Goal: Information Seeking & Learning: Learn about a topic

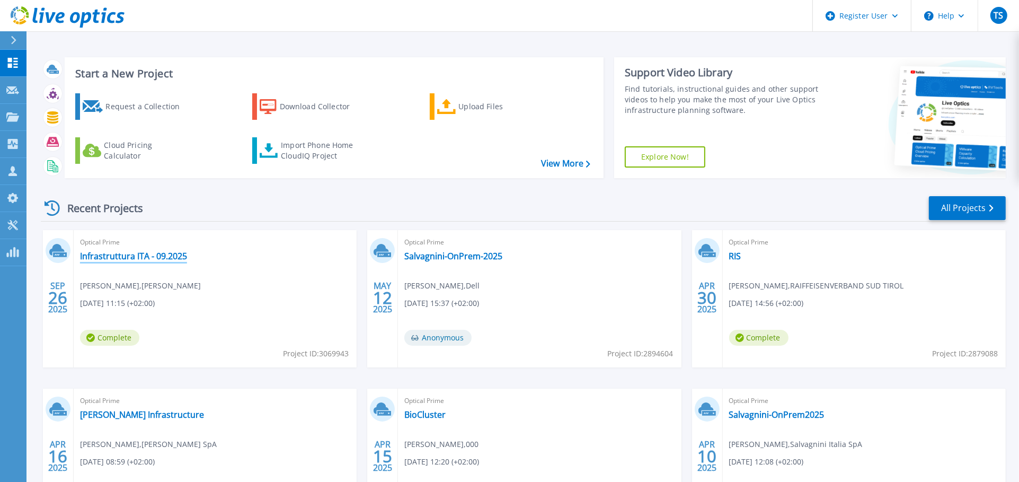
drag, startPoint x: 161, startPoint y: 255, endPoint x: 168, endPoint y: 258, distance: 6.9
click at [161, 256] on link "Infrastruttura ITA - 09.2025" at bounding box center [133, 256] width 107 height 11
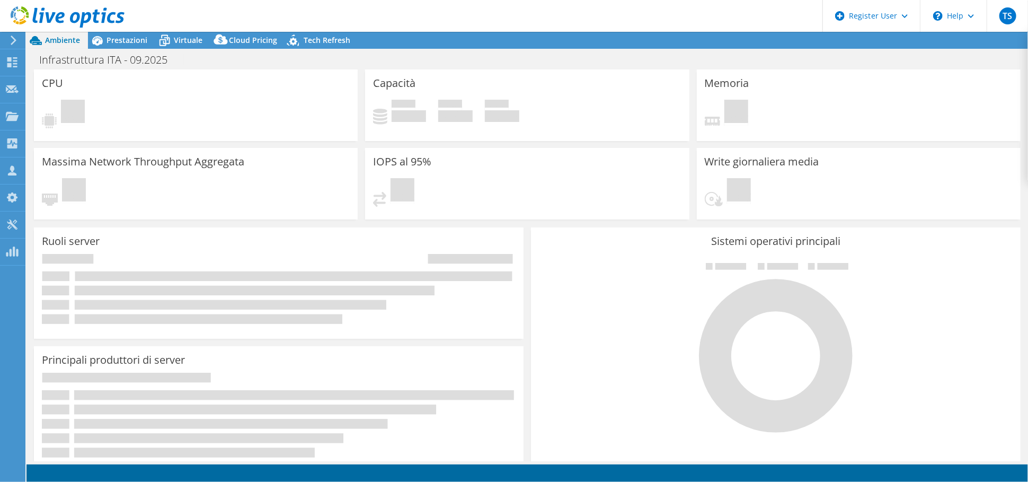
select select "EUFrankfurt"
select select "EUR"
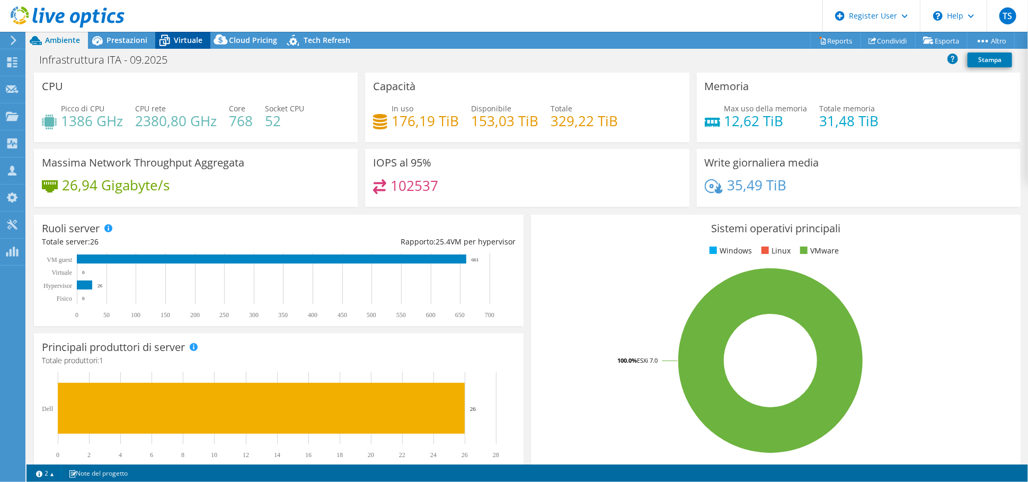
click at [188, 41] on span "Virtuale" at bounding box center [188, 40] width 29 height 10
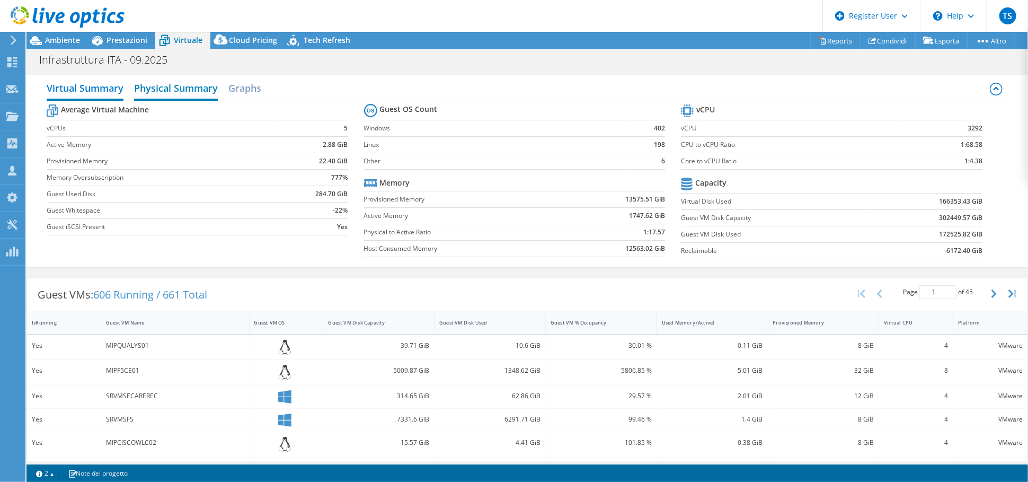
drag, startPoint x: 178, startPoint y: 87, endPoint x: 203, endPoint y: 82, distance: 25.0
click at [179, 87] on h2 "Physical Summary" at bounding box center [176, 88] width 84 height 23
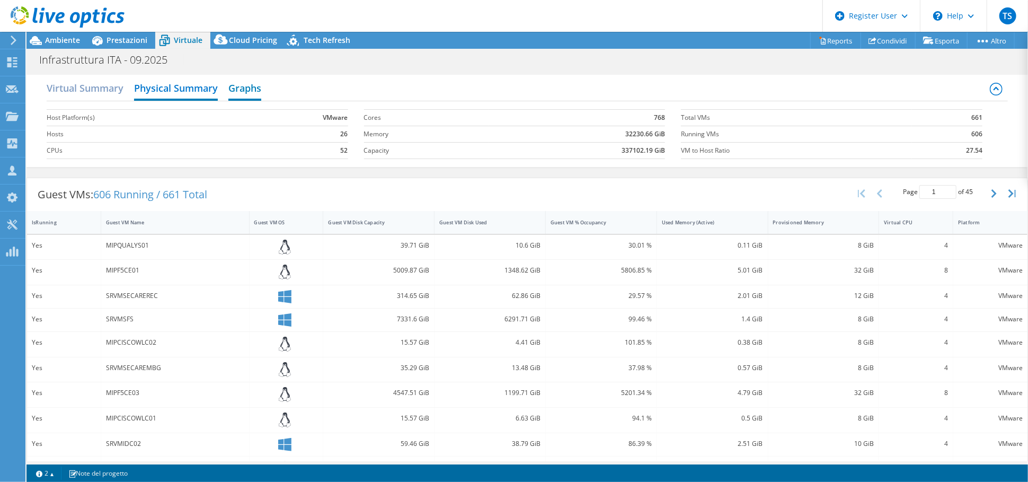
click at [250, 89] on h2 "Graphs" at bounding box center [244, 88] width 33 height 23
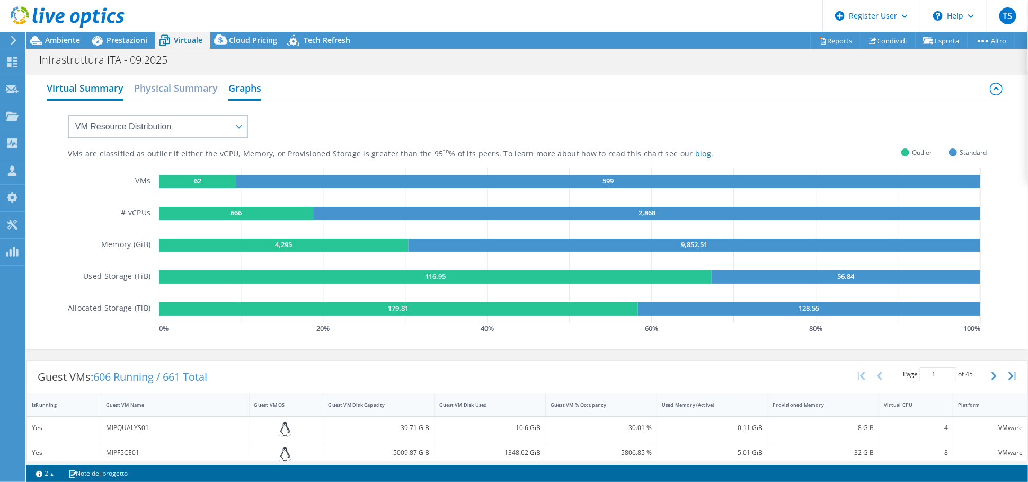
click at [98, 92] on h2 "Virtual Summary" at bounding box center [85, 88] width 77 height 23
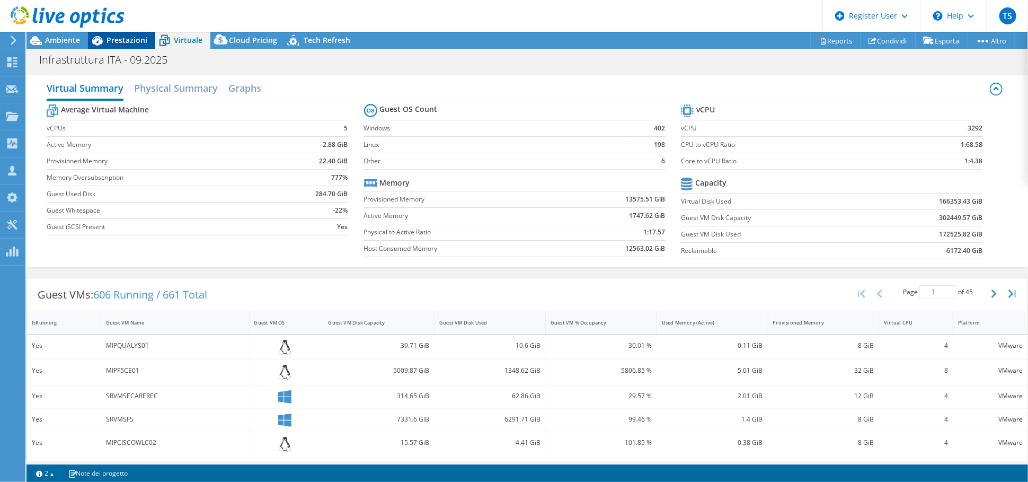
click at [127, 36] on span "Prestazioni" at bounding box center [127, 40] width 41 height 10
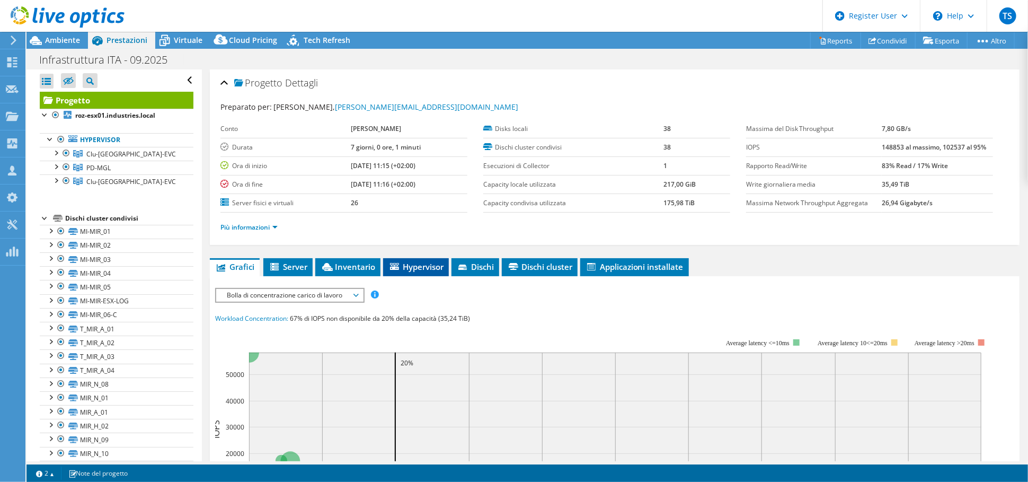
drag, startPoint x: 445, startPoint y: 266, endPoint x: 437, endPoint y: 268, distance: 8.2
click at [442, 268] on li "Hypervisor" at bounding box center [416, 267] width 66 height 18
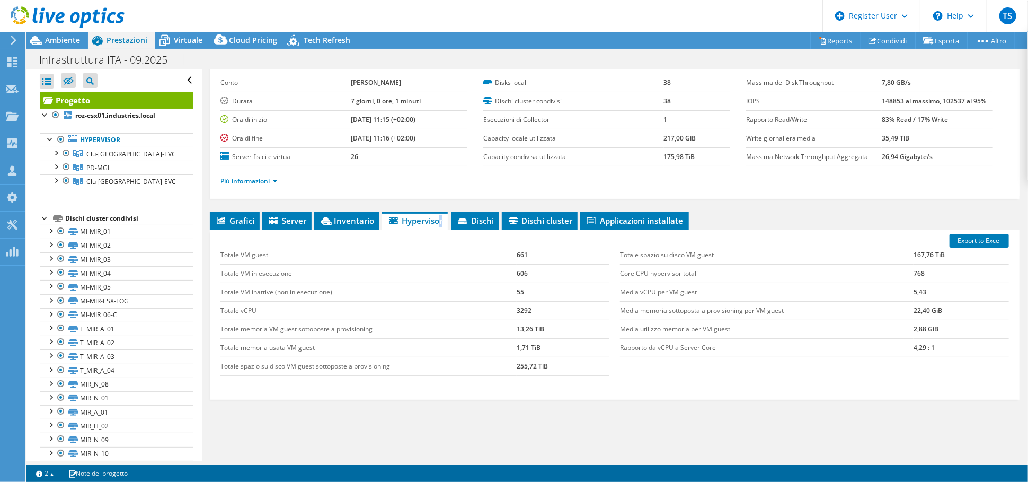
scroll to position [80, 0]
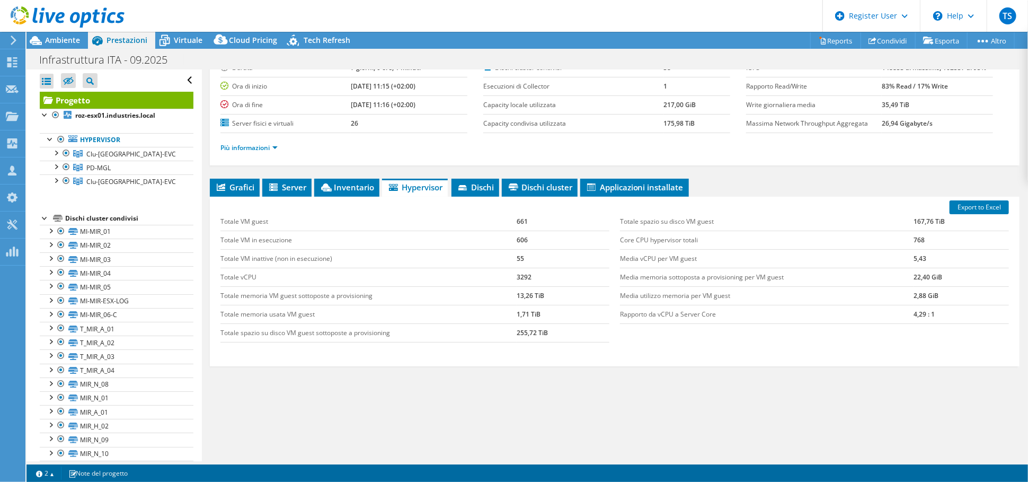
click at [410, 182] on span "Hypervisor" at bounding box center [415, 187] width 55 height 11
drag, startPoint x: 937, startPoint y: 316, endPoint x: 675, endPoint y: 312, distance: 261.9
click at [675, 312] on tr "Rapporto da vCPU a Server Core 4,29 : 1" at bounding box center [814, 314] width 389 height 19
drag, startPoint x: 731, startPoint y: 341, endPoint x: 746, endPoint y: 339, distance: 15.5
click at [734, 342] on div "Totale VM guest 661 Totale VM in esecuzione 606 Totale VM inattive (non in esec…" at bounding box center [614, 277] width 799 height 151
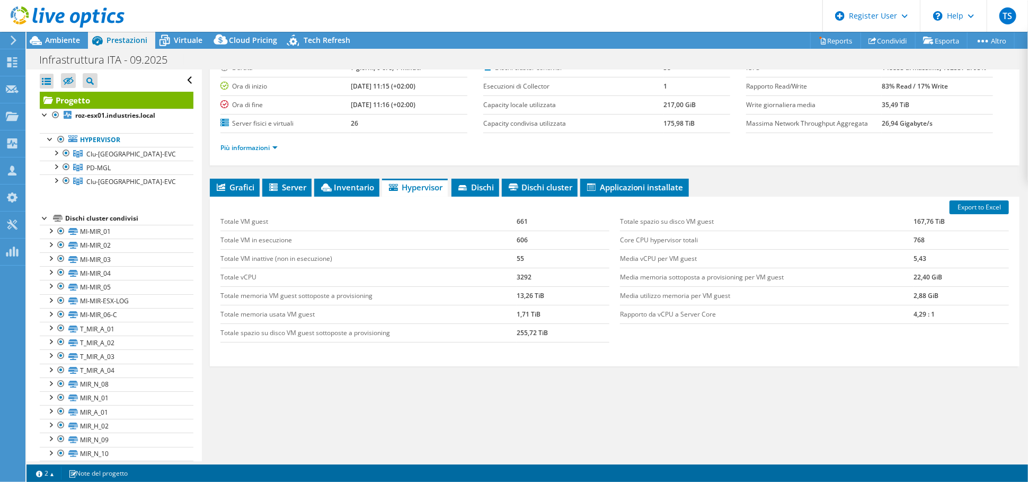
drag, startPoint x: 903, startPoint y: 330, endPoint x: 910, endPoint y: 332, distance: 6.7
click at [905, 331] on div "Totale spazio su disco VM guest 167,76 TiB Core CPU hypervisor totali 768 Media…" at bounding box center [815, 268] width 400 height 133
click at [343, 184] on span "Inventario" at bounding box center [347, 187] width 55 height 11
